Goal: Information Seeking & Learning: Learn about a topic

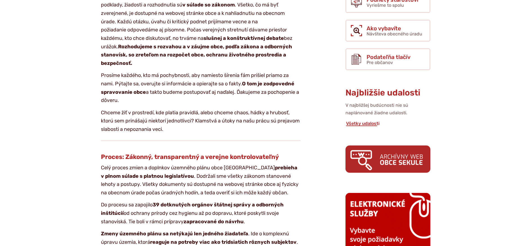
scroll to position [281, 0]
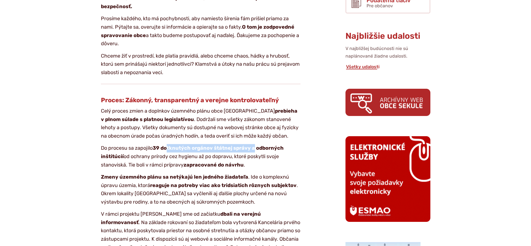
drag, startPoint x: 169, startPoint y: 147, endPoint x: 257, endPoint y: 144, distance: 88.1
drag, startPoint x: 190, startPoint y: 164, endPoint x: 236, endPoint y: 165, distance: 46.2
click at [236, 165] on strong "zapracované do návrhu" at bounding box center [214, 165] width 60 height 6
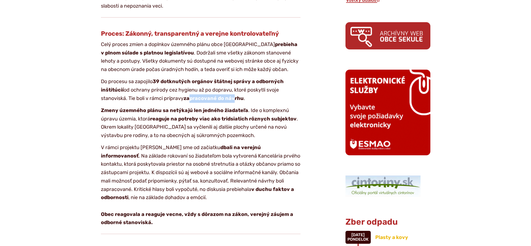
scroll to position [366, 0]
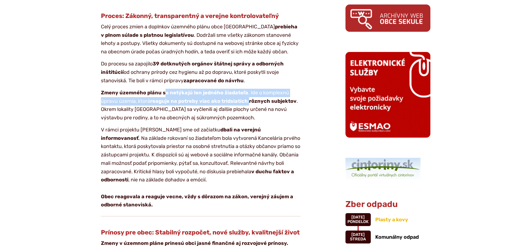
drag, startPoint x: 164, startPoint y: 97, endPoint x: 250, endPoint y: 99, distance: 86.7
click at [250, 99] on p "Zmeny územného plánu sa netýkajú len jedného žiadateľa . Ide o komplexnú úpravu…" at bounding box center [201, 105] width 200 height 33
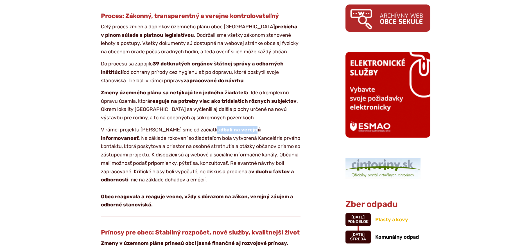
drag, startPoint x: 210, startPoint y: 130, endPoint x: 248, endPoint y: 130, distance: 37.4
click at [248, 130] on p "V rámci projektu Sekule Mláky sme od začiatku dbali na verejnú informovanosť . …" at bounding box center [201, 168] width 200 height 84
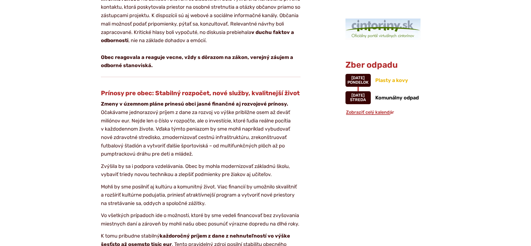
scroll to position [506, 0]
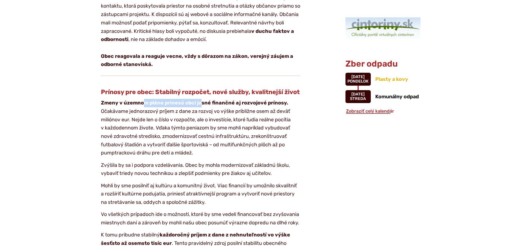
drag, startPoint x: 161, startPoint y: 113, endPoint x: 215, endPoint y: 113, distance: 54.0
click at [212, 106] on strong "Zmeny v územnom pláne prinesú obci jasné finančné aj rozvojové prínosy." at bounding box center [194, 103] width 187 height 6
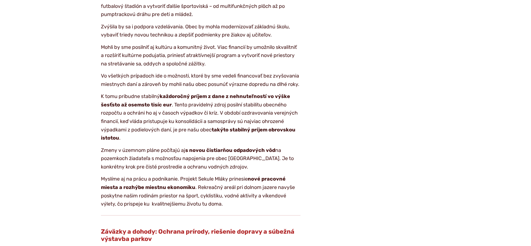
scroll to position [647, 0]
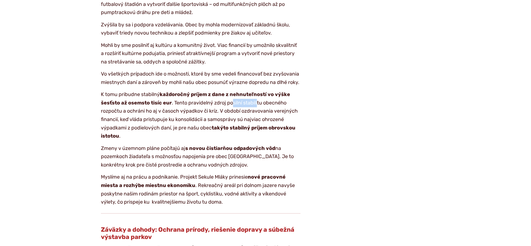
drag, startPoint x: 233, startPoint y: 109, endPoint x: 264, endPoint y: 109, distance: 31.2
click at [264, 109] on p "K tomu pribudne stabilný každoročný príjem z dane z nehnuteľností vo výške šesť…" at bounding box center [201, 116] width 200 height 50
drag, startPoint x: 220, startPoint y: 134, endPoint x: 268, endPoint y: 136, distance: 48.2
click at [268, 136] on strong "takýto stabilný príjem obrovskou istotou" at bounding box center [198, 132] width 195 height 15
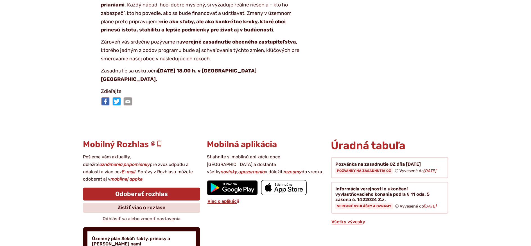
scroll to position [1125, 0]
